Goal: Task Accomplishment & Management: Complete application form

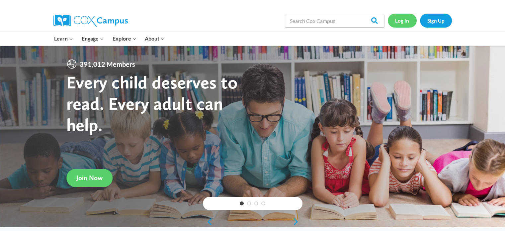
click at [399, 25] on link "Log In" at bounding box center [402, 21] width 29 height 14
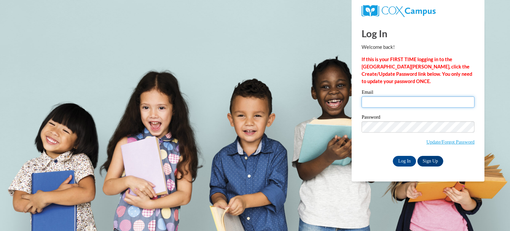
click at [386, 103] on input "Email" at bounding box center [418, 101] width 113 height 11
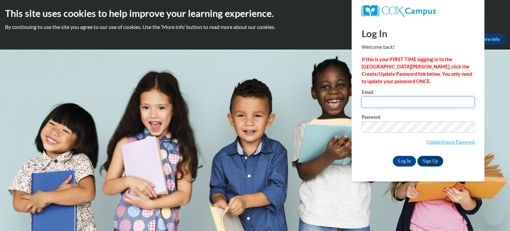
type input "chmiller@kusd.edu"
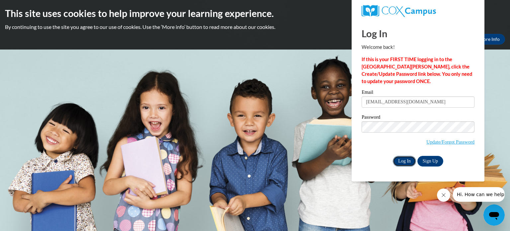
click at [407, 164] on input "Log In" at bounding box center [404, 161] width 23 height 11
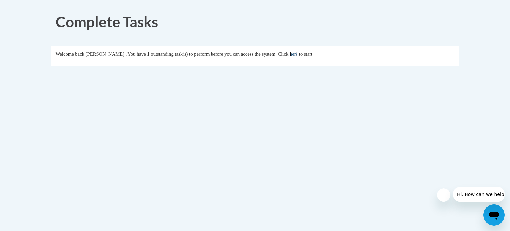
click at [298, 56] on link "here" at bounding box center [294, 53] width 8 height 5
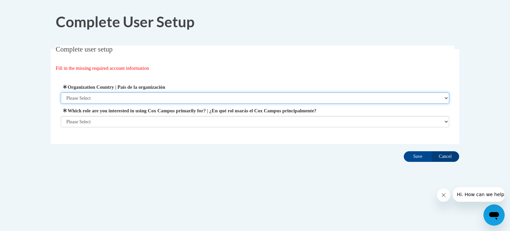
click at [104, 98] on select "Please Select United States | Estados Unidos Outside of the United States | Fue…" at bounding box center [255, 97] width 389 height 11
select select "ad49bcad-a171-4b2e-b99c-48b446064914"
click at [61, 92] on select "Please Select United States | Estados Unidos Outside of the United States | Fue…" at bounding box center [255, 97] width 389 height 11
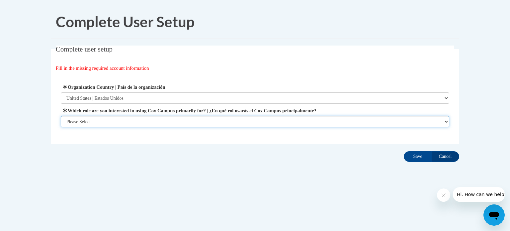
click at [108, 121] on select "Please Select College/University | Colegio/Universidad Community/Nonprofit Part…" at bounding box center [255, 121] width 389 height 11
select select "fbf2d438-af2f-41f8-98f1-81c410e29de3"
click at [61, 127] on select "Please Select College/University | Colegio/Universidad Community/Nonprofit Part…" at bounding box center [255, 121] width 389 height 11
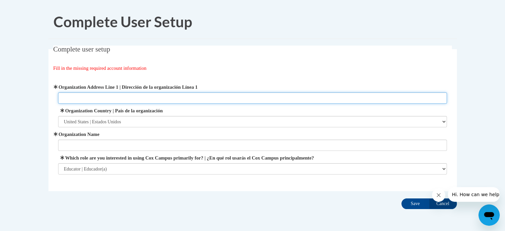
click at [94, 99] on input "Organization Address Line 1 | Dirección de la organización Línea 1" at bounding box center [252, 97] width 389 height 11
type input "6810 45th Ave"
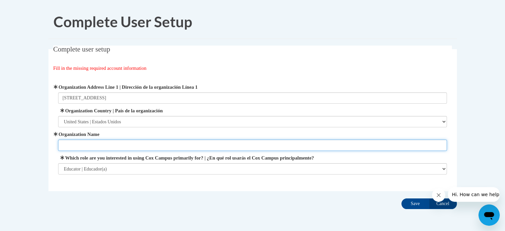
click at [102, 141] on input "Organization Name" at bounding box center [252, 145] width 389 height 11
type input "Forest Park Elementary"
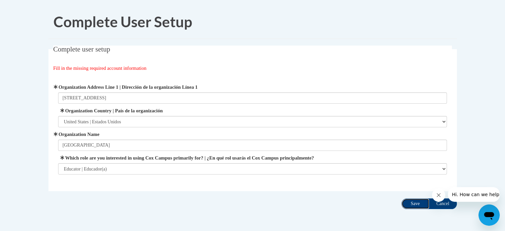
click at [405, 203] on input "Save" at bounding box center [416, 203] width 28 height 11
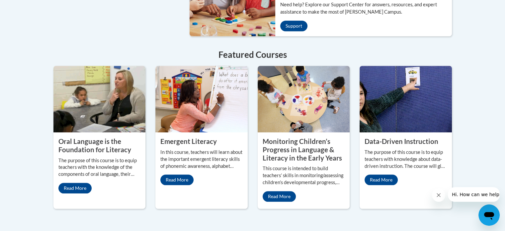
scroll to position [432, 0]
